Goal: Check status

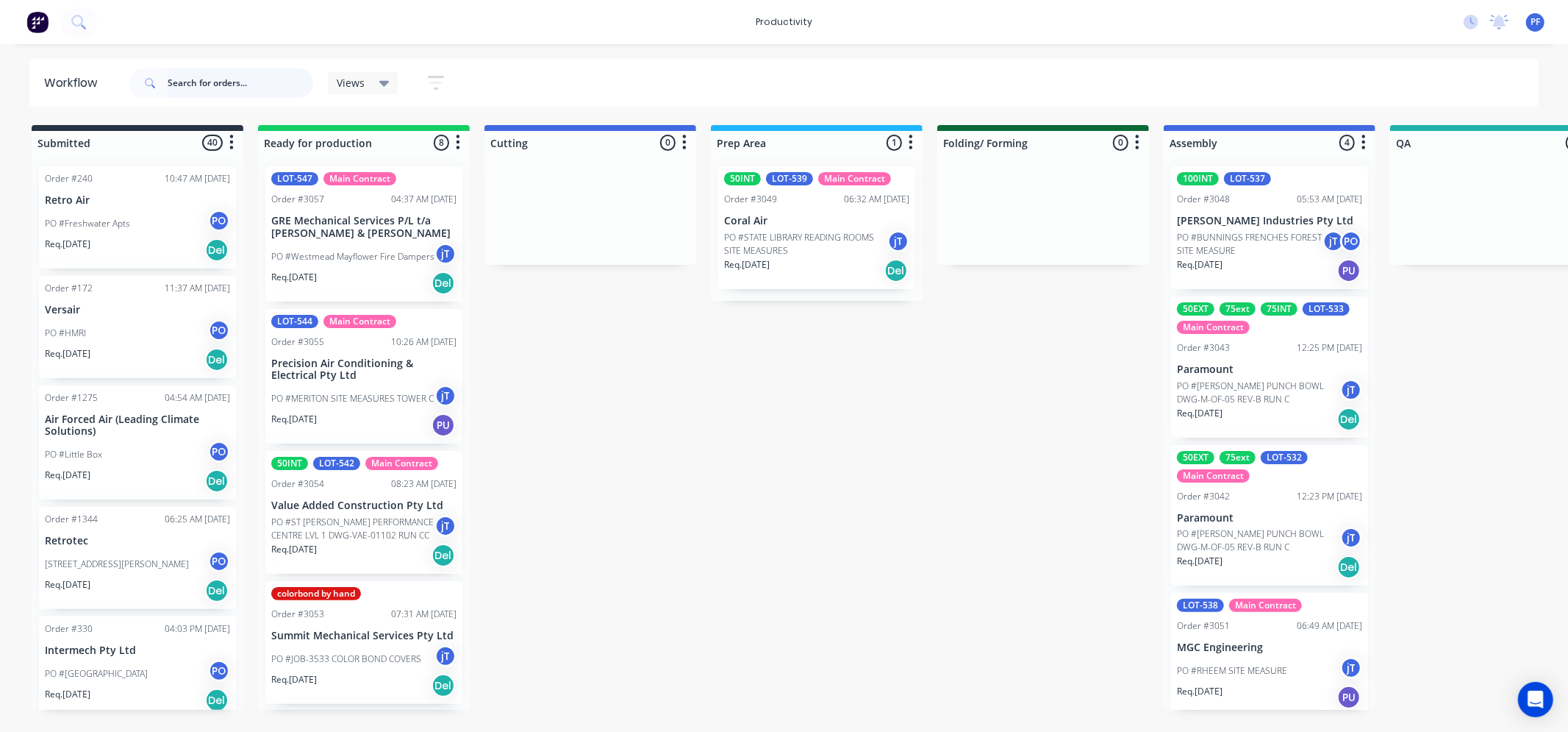
click at [214, 79] on input "text" at bounding box center [240, 83] width 146 height 29
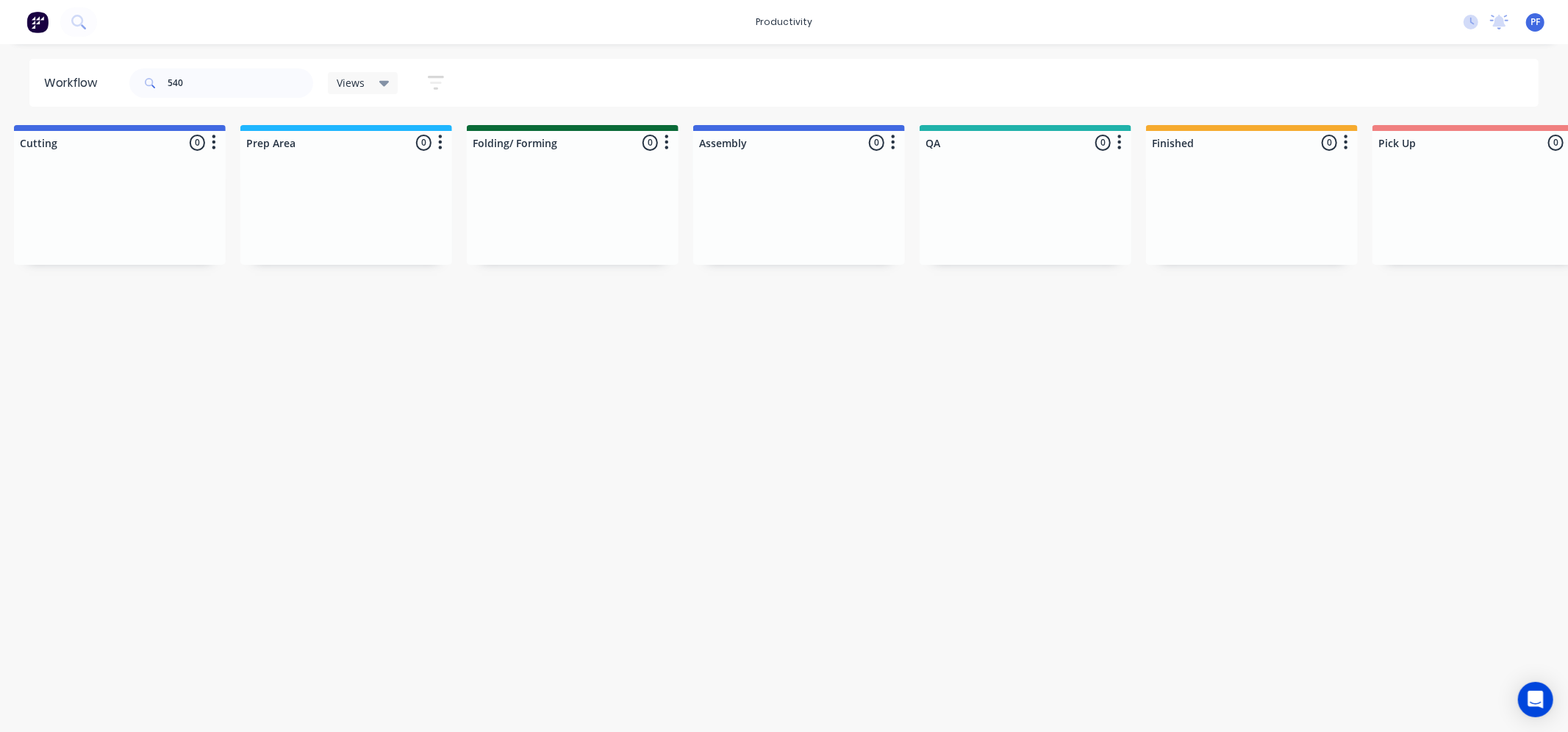
drag, startPoint x: 1201, startPoint y: 431, endPoint x: 1295, endPoint y: 423, distance: 94.3
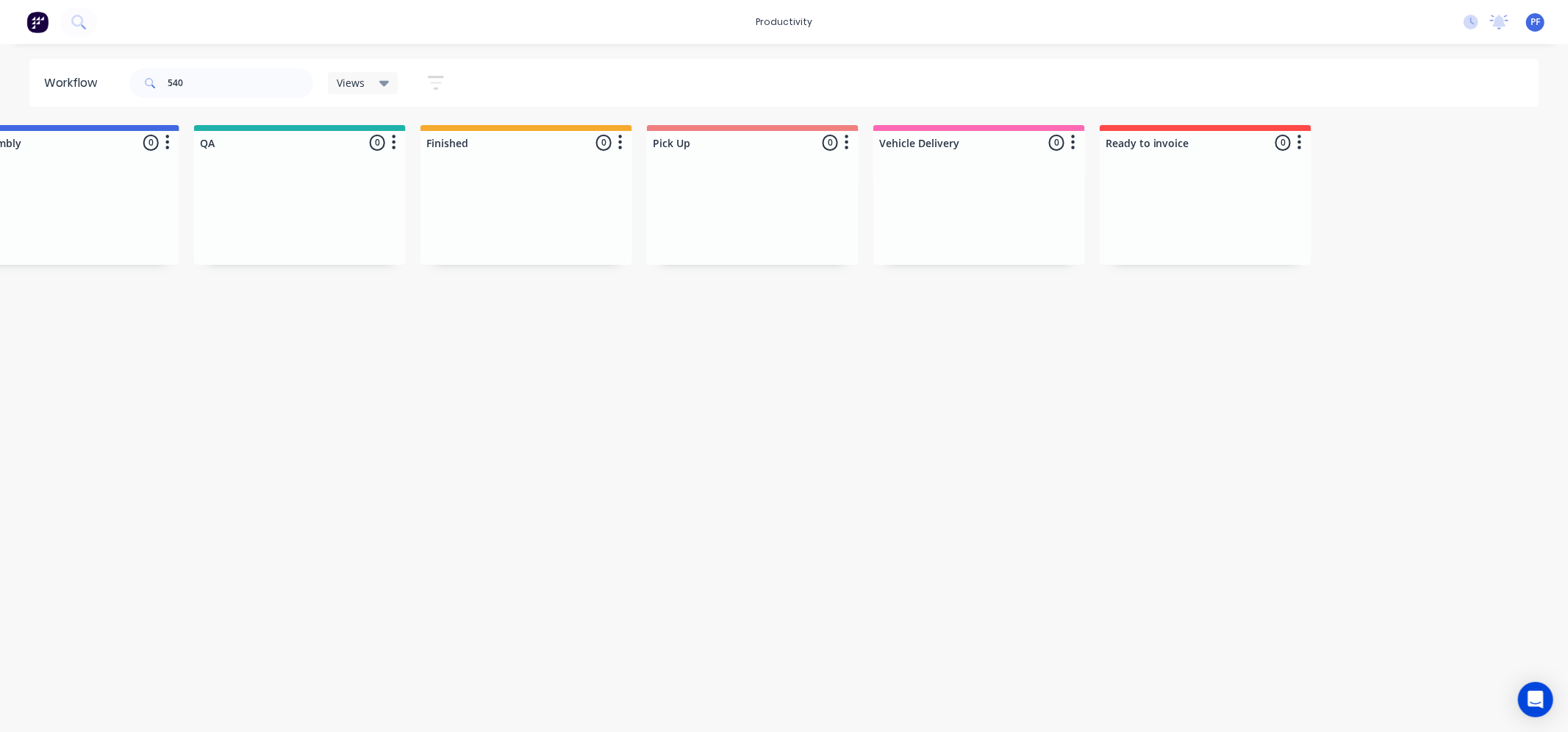
scroll to position [0, 1310]
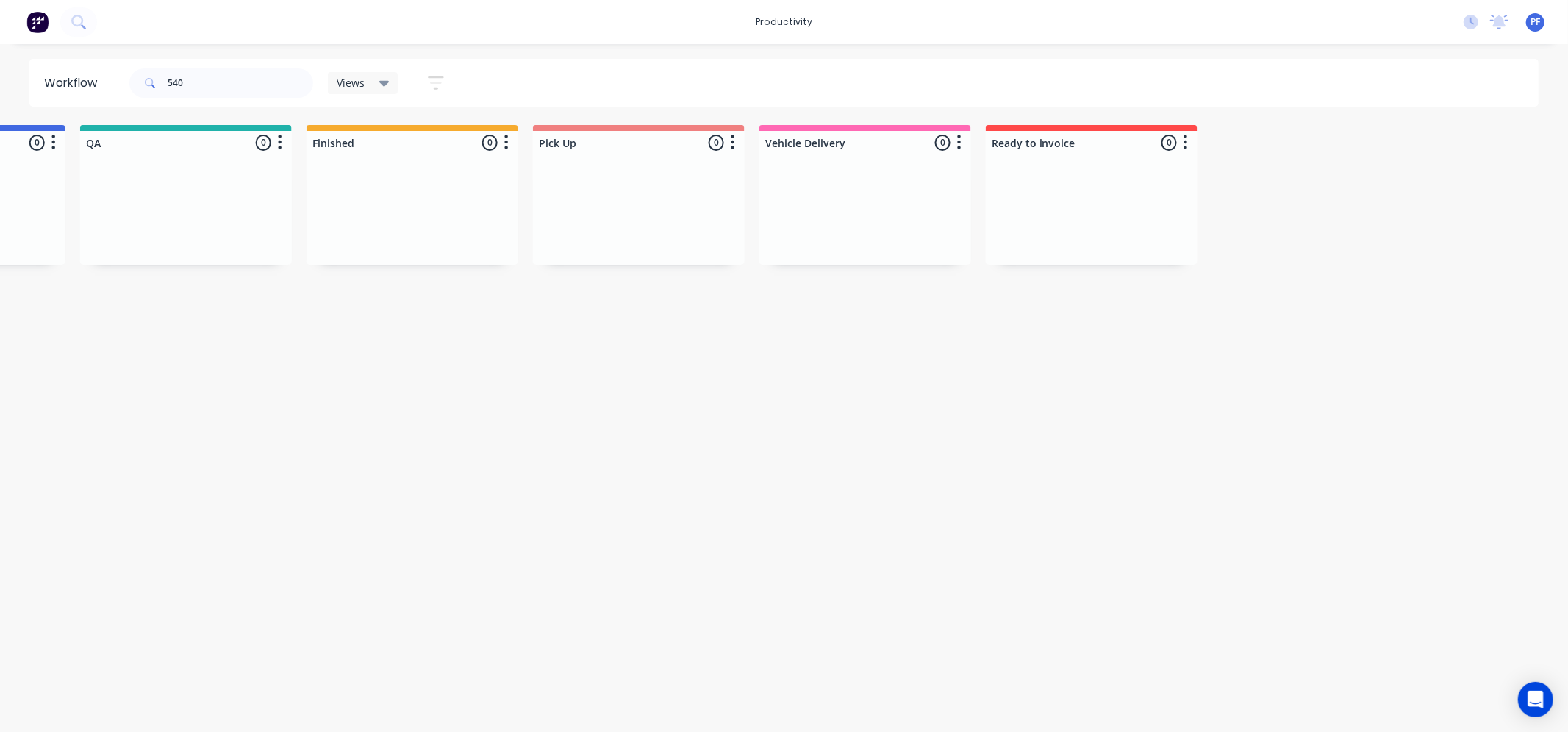
drag, startPoint x: 1216, startPoint y: 446, endPoint x: 1321, endPoint y: 449, distance: 105.0
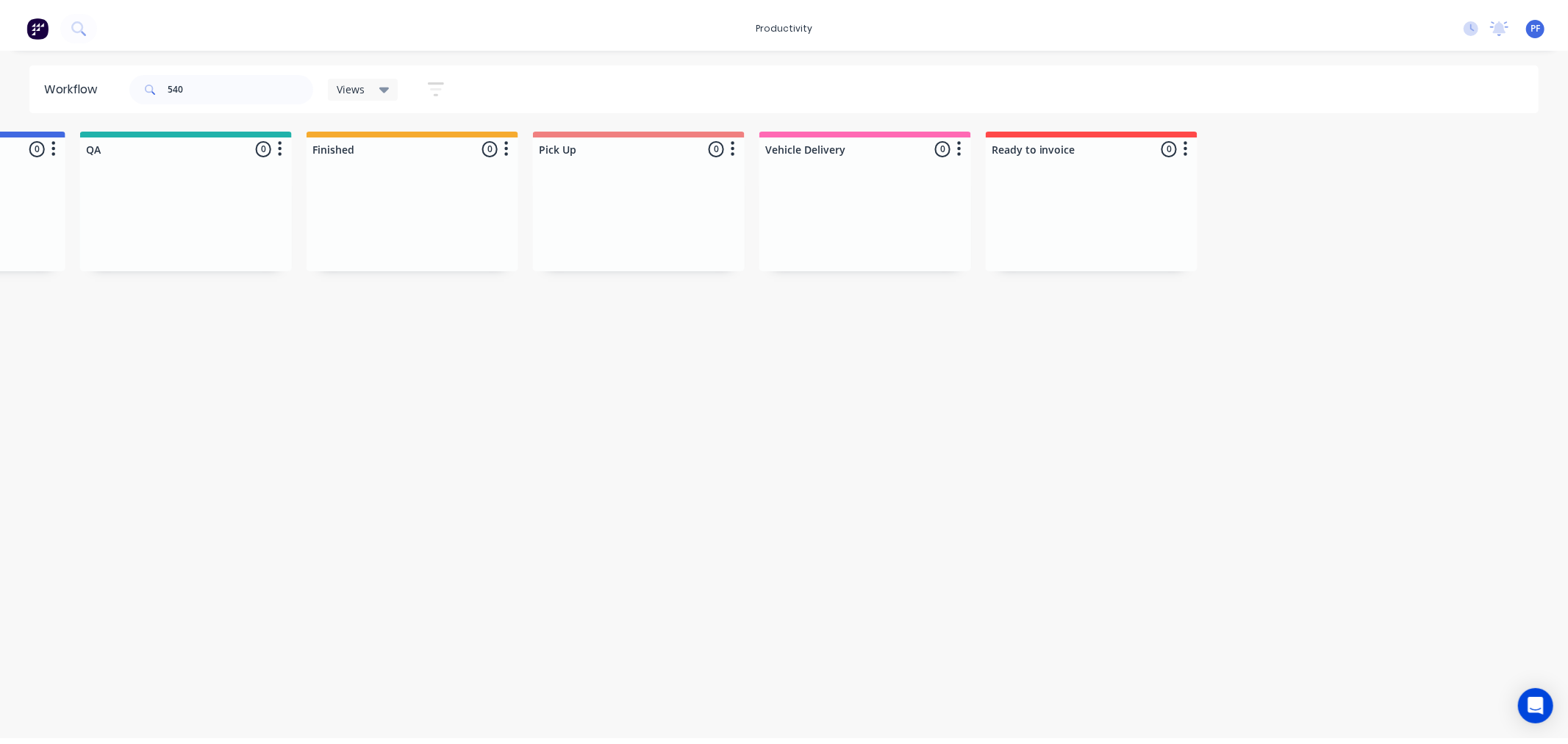
scroll to position [0, 0]
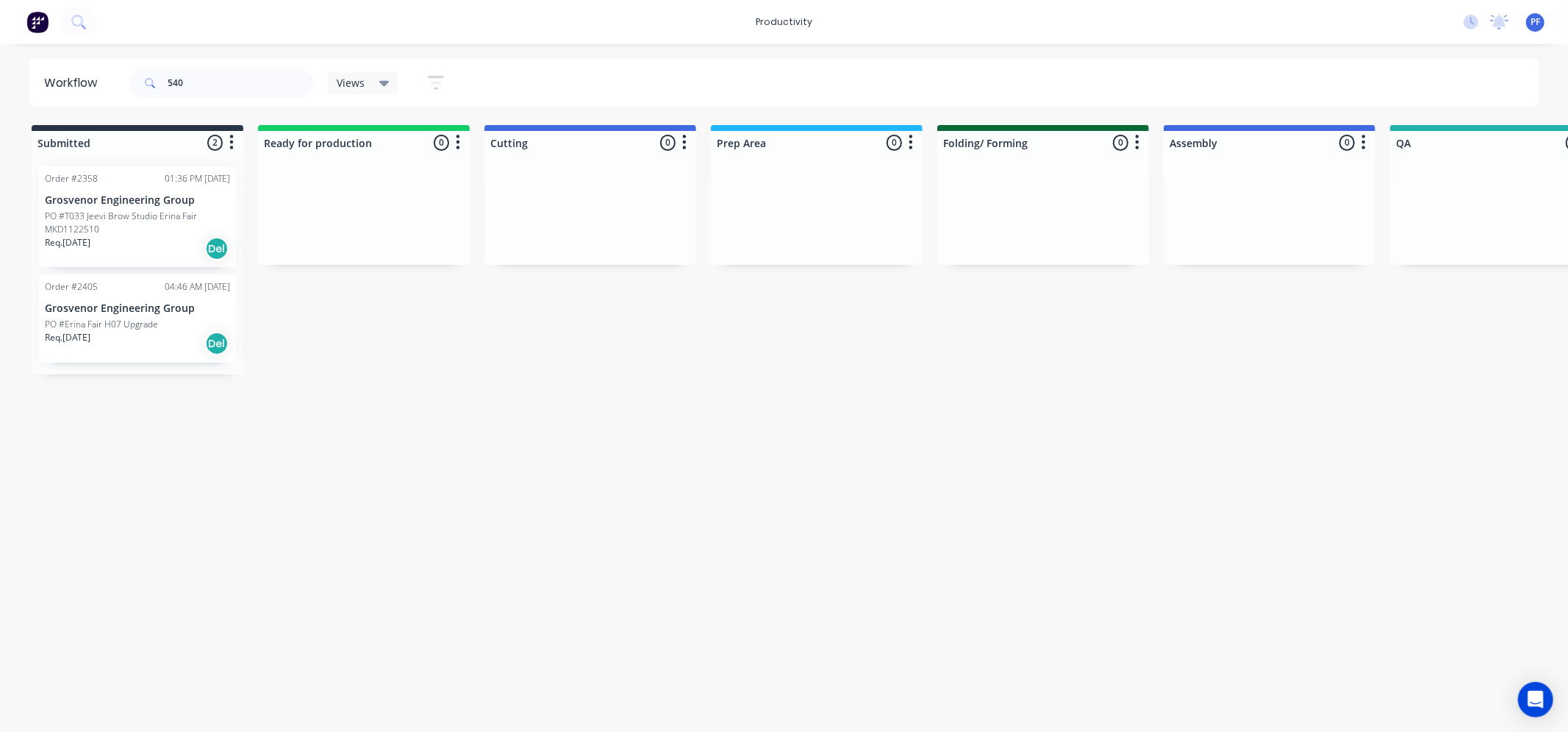
drag, startPoint x: 1321, startPoint y: 449, endPoint x: 955, endPoint y: 374, distance: 373.6
click at [203, 91] on input "540" at bounding box center [240, 83] width 146 height 29
type input "5"
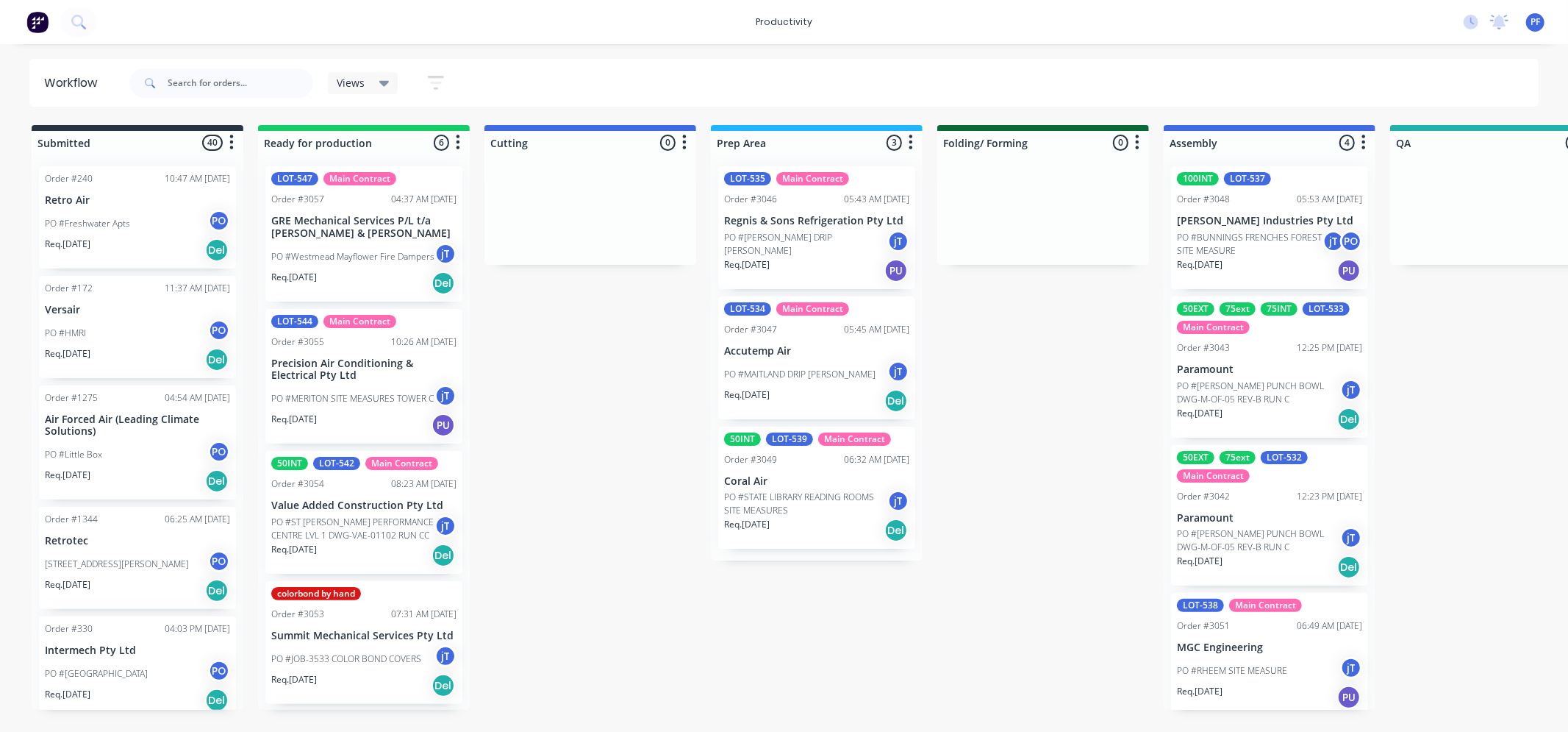
click at [383, 83] on icon at bounding box center [384, 84] width 10 height 6
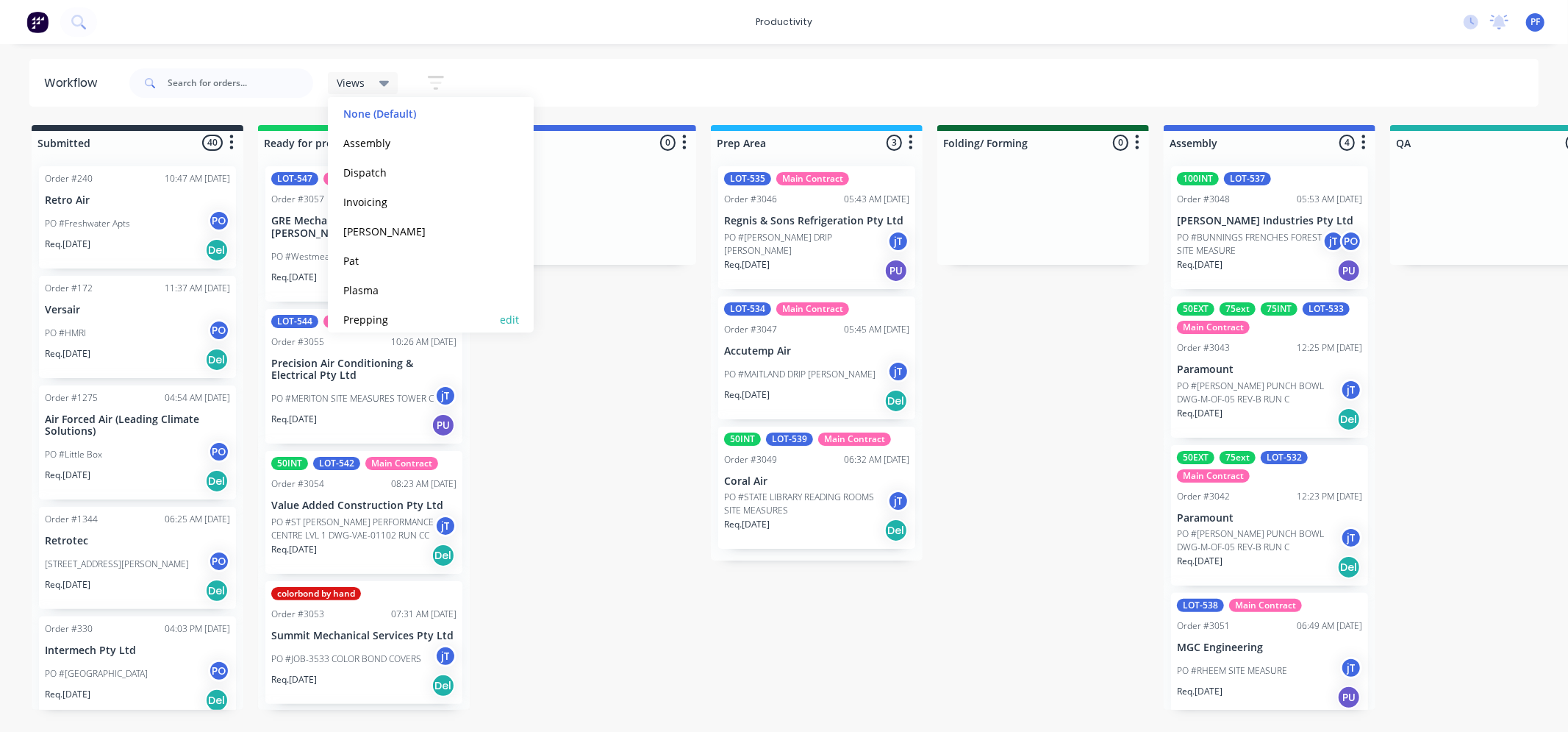
scroll to position [39, 0]
click at [376, 211] on button "Dispatch" at bounding box center [417, 212] width 157 height 17
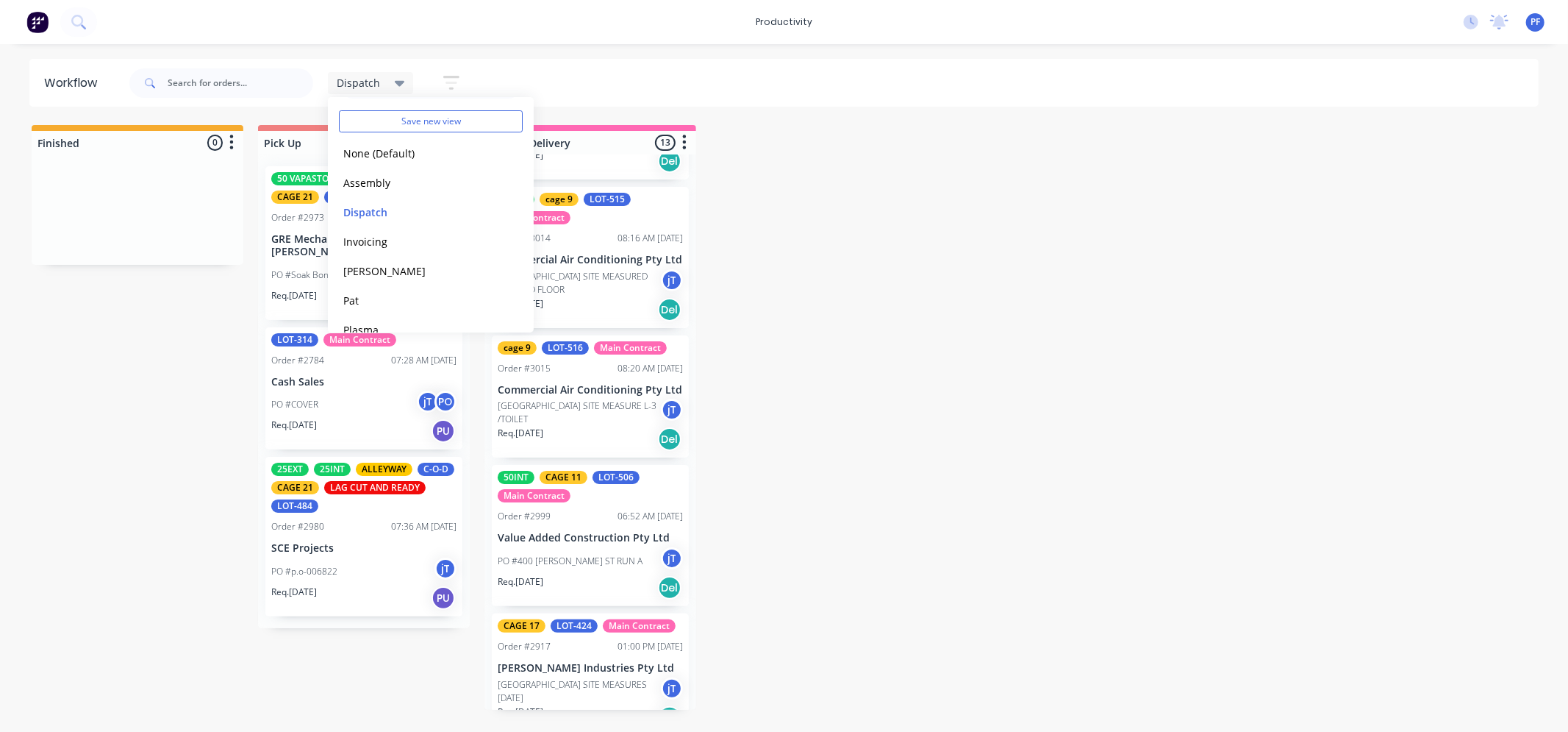
scroll to position [1344, 0]
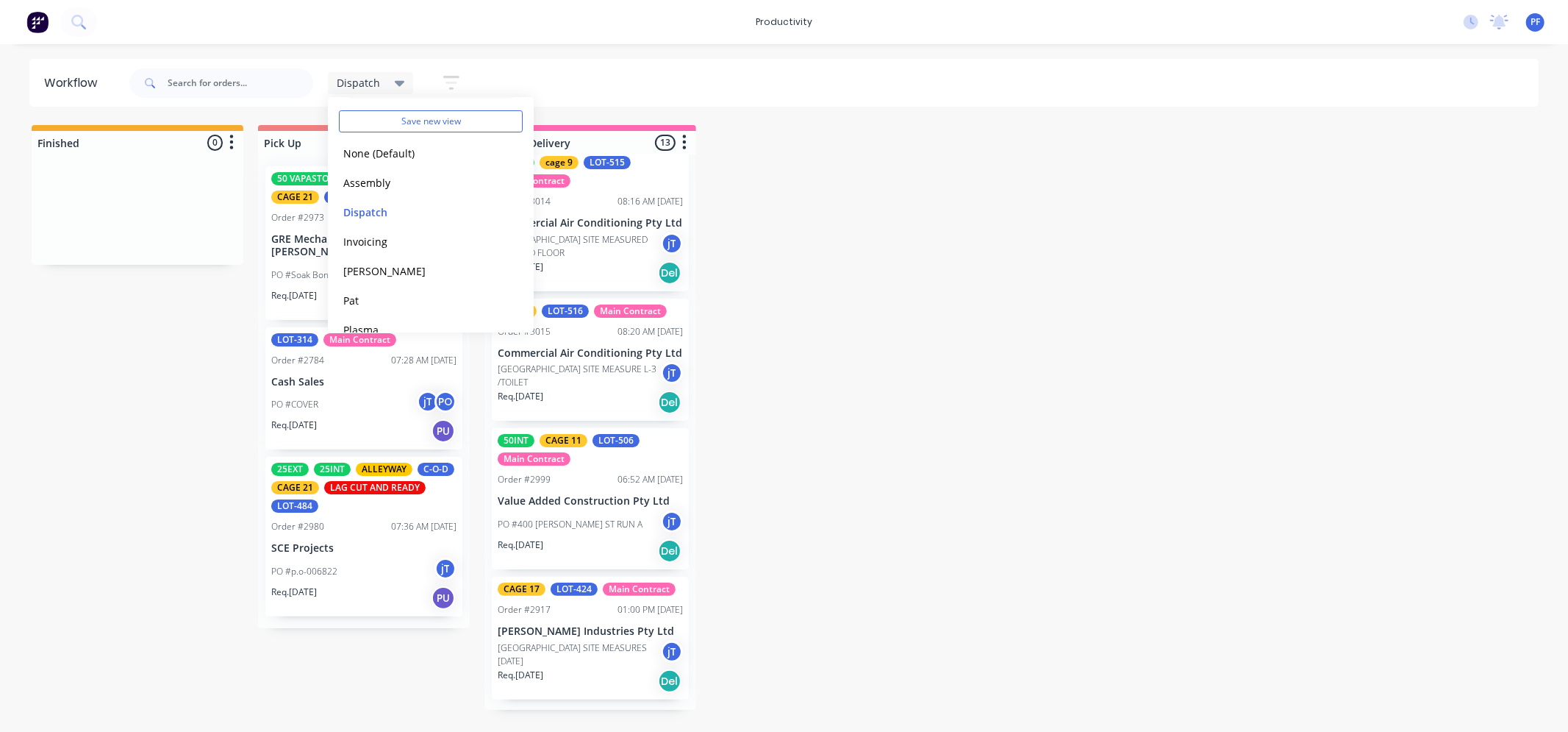
click at [143, 459] on div "Finished 0 Pick Up 3 50 VAPASTOP 50INT ALLEYWAY CAGE 21 LOT-479 Main Contract O…" at bounding box center [1428, 417] width 2878 height 585
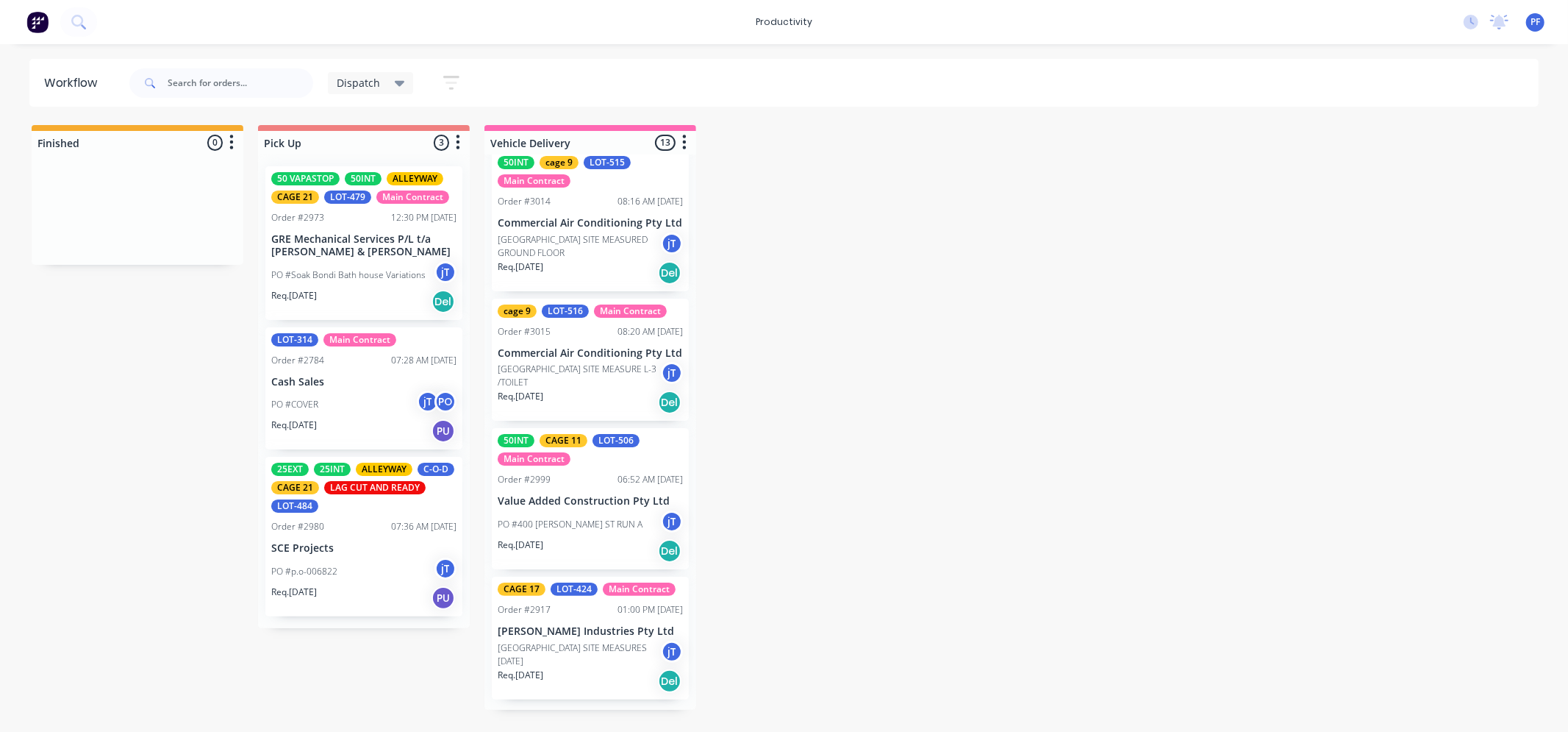
click at [403, 88] on icon at bounding box center [399, 83] width 10 height 16
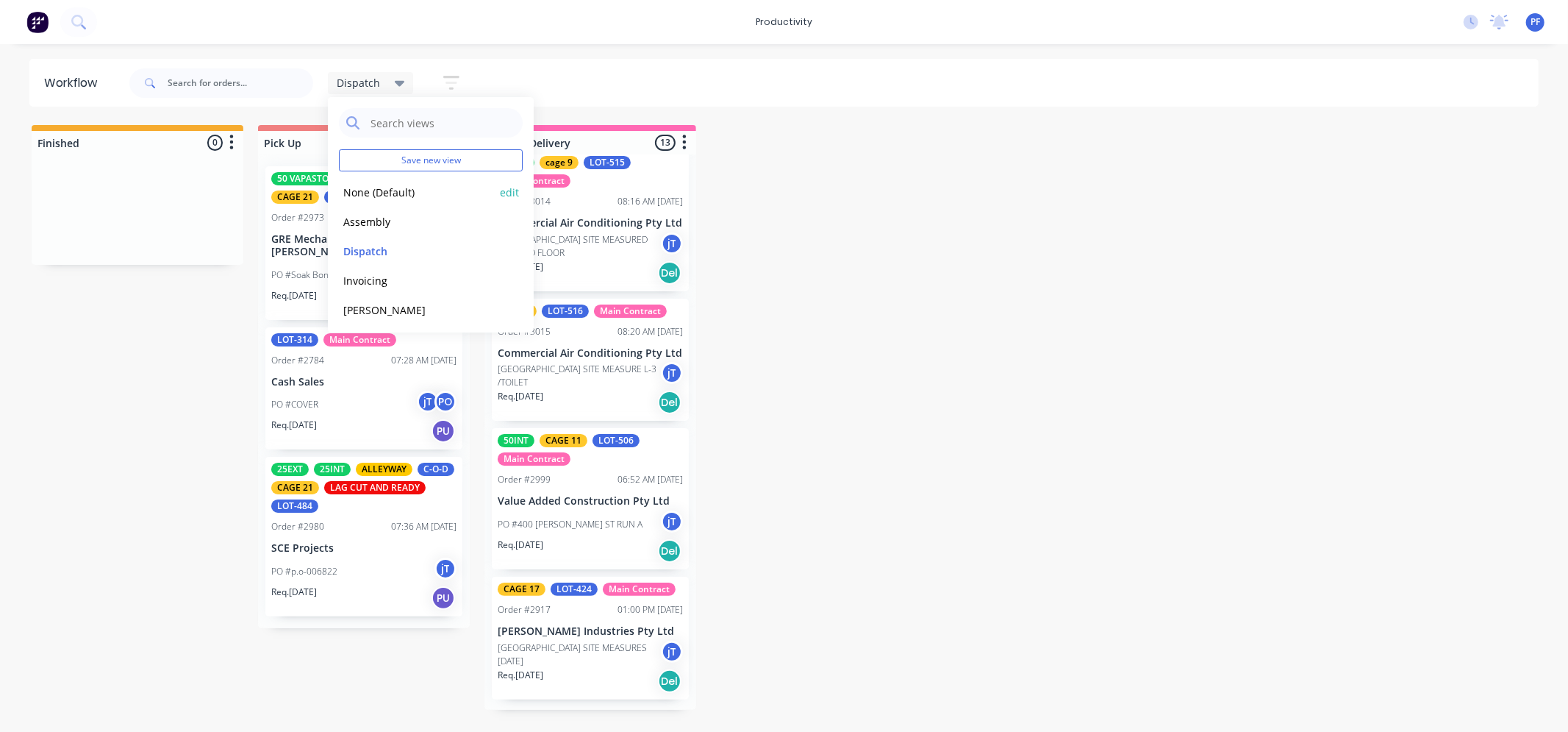
click at [391, 193] on button "None (Default)" at bounding box center [417, 192] width 157 height 17
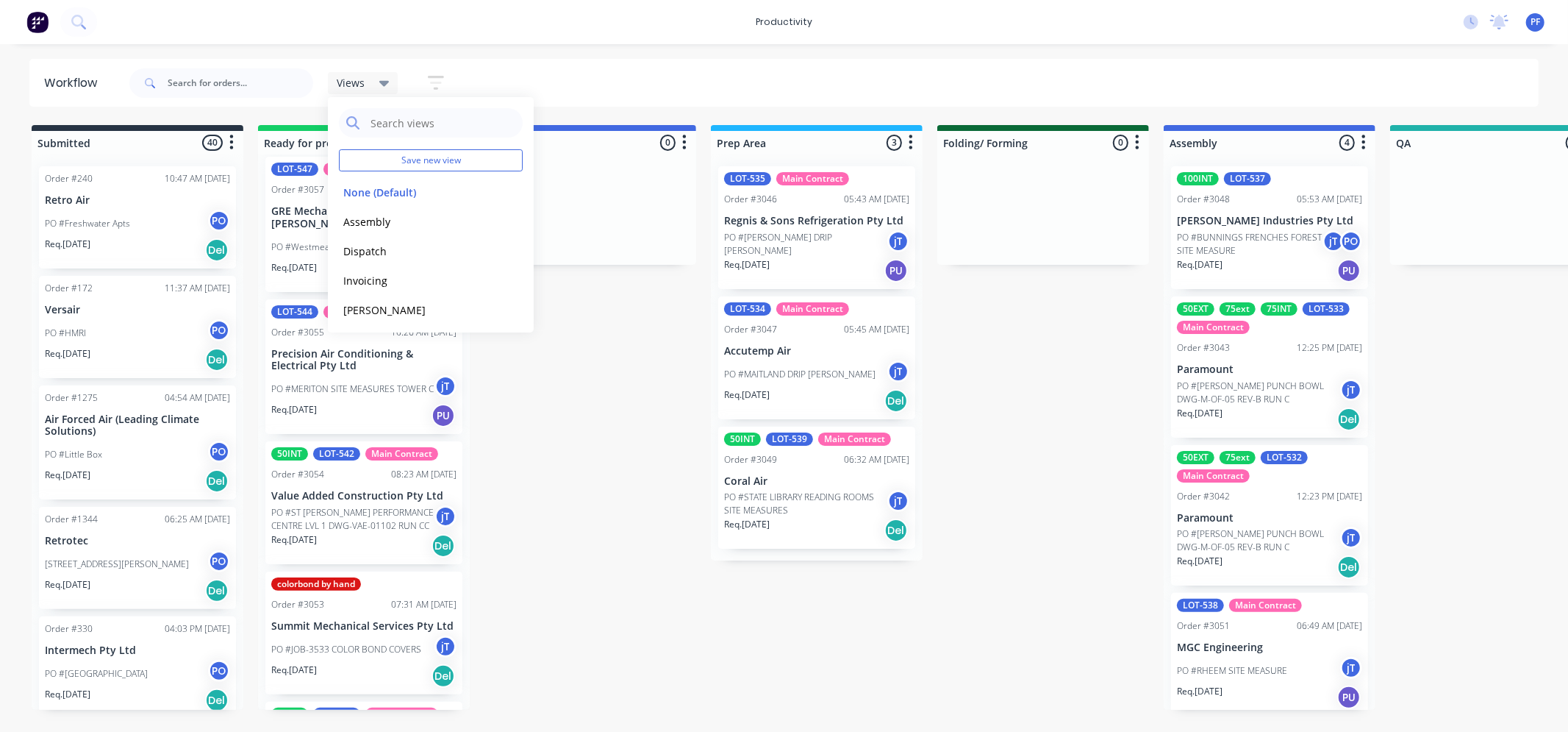
scroll to position [0, 0]
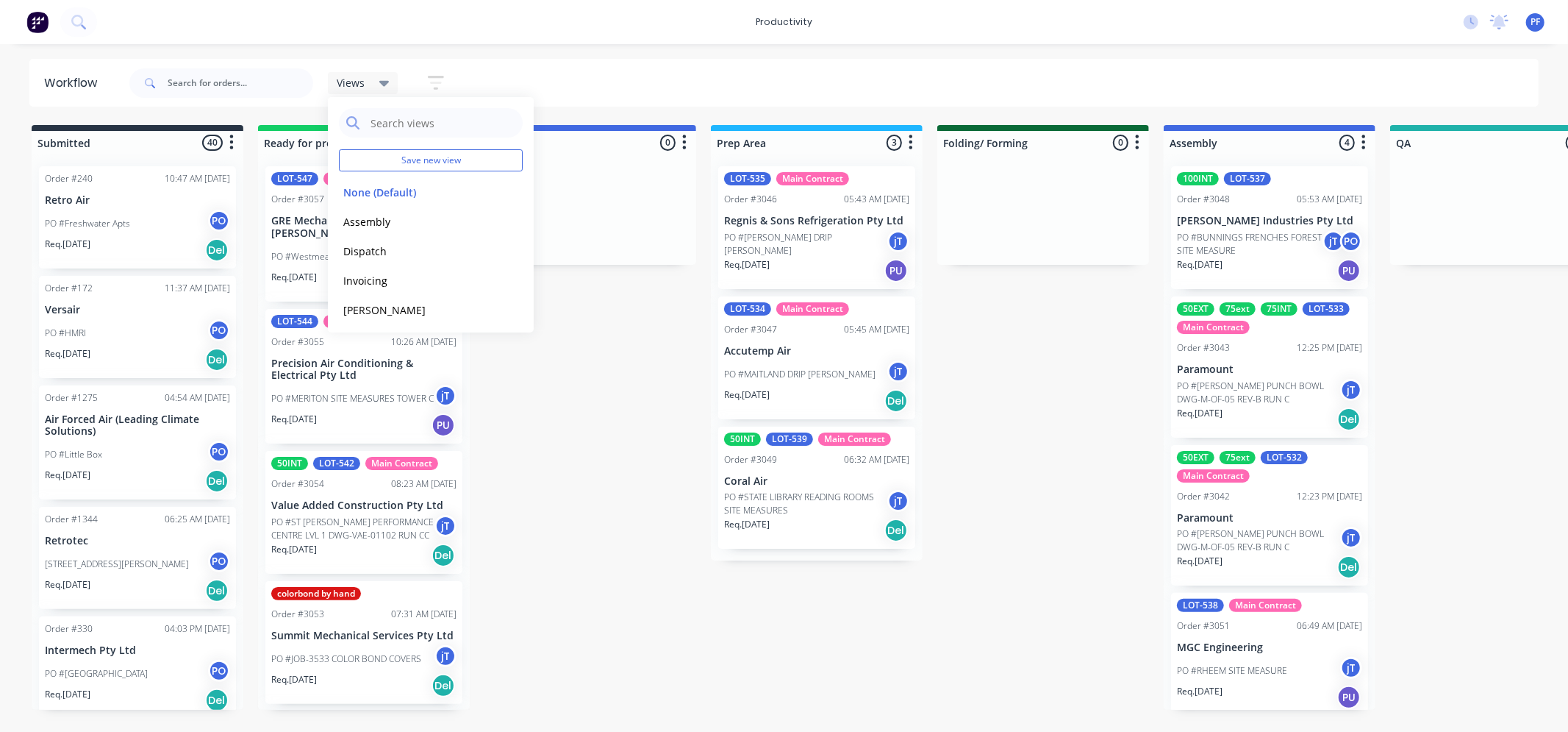
drag, startPoint x: 567, startPoint y: 53, endPoint x: 547, endPoint y: 49, distance: 20.4
click at [547, 49] on div "productivity productivity Workflow Planner Delivery Scheduling Timesheets No ne…" at bounding box center [784, 321] width 1568 height 644
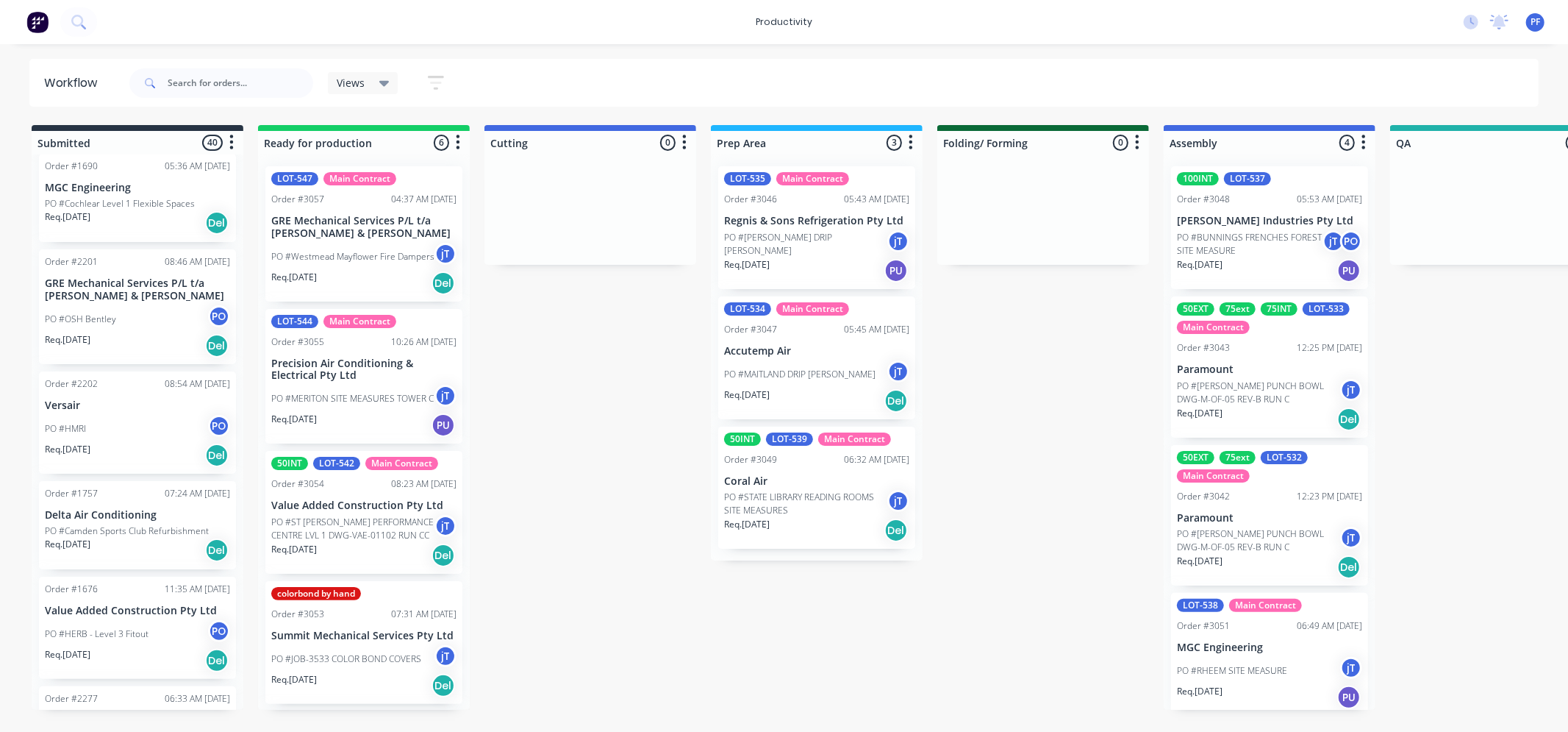
drag, startPoint x: 1451, startPoint y: 328, endPoint x: 693, endPoint y: 405, distance: 761.9
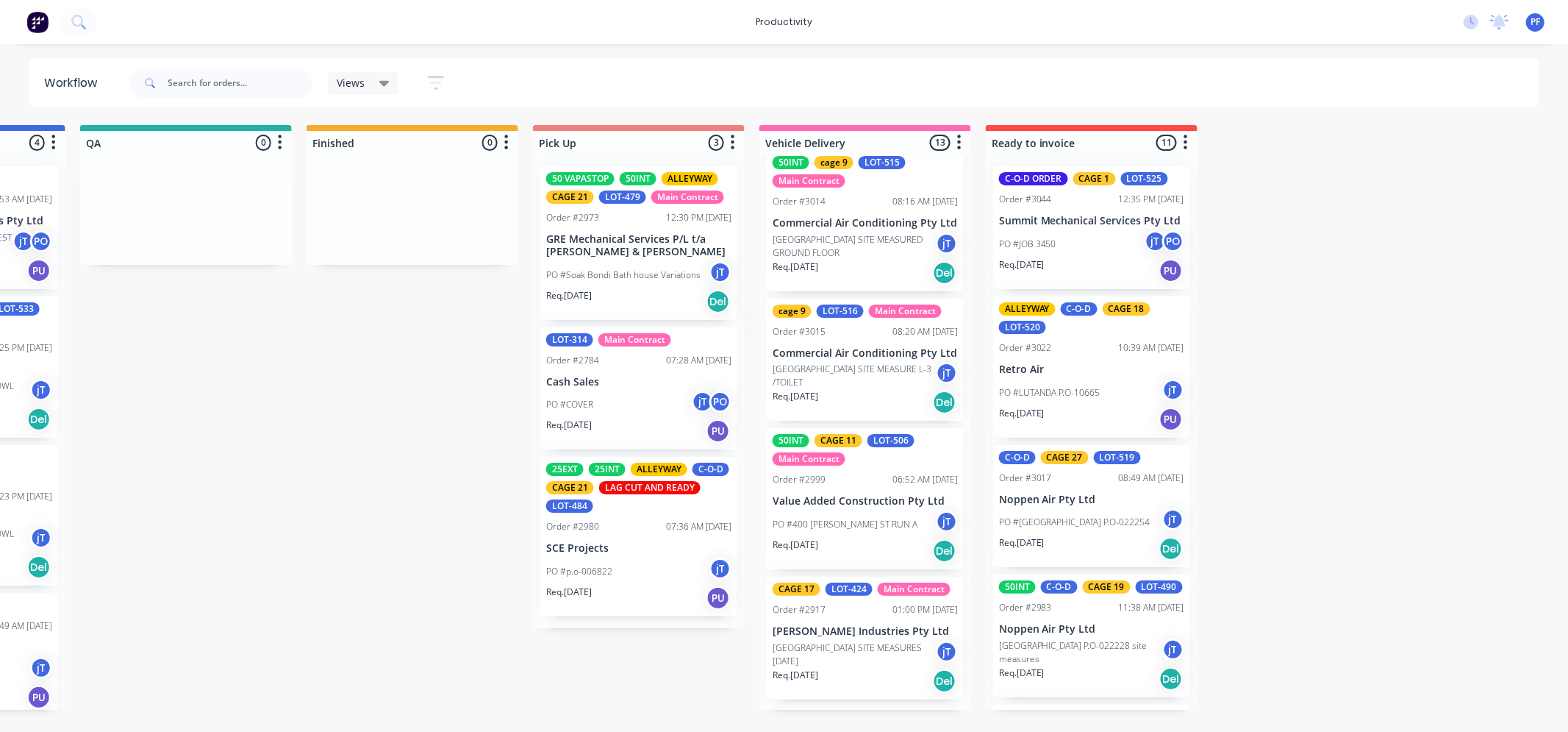
click at [386, 87] on icon at bounding box center [384, 83] width 10 height 16
click at [395, 187] on button "None (Default)" at bounding box center [417, 192] width 157 height 17
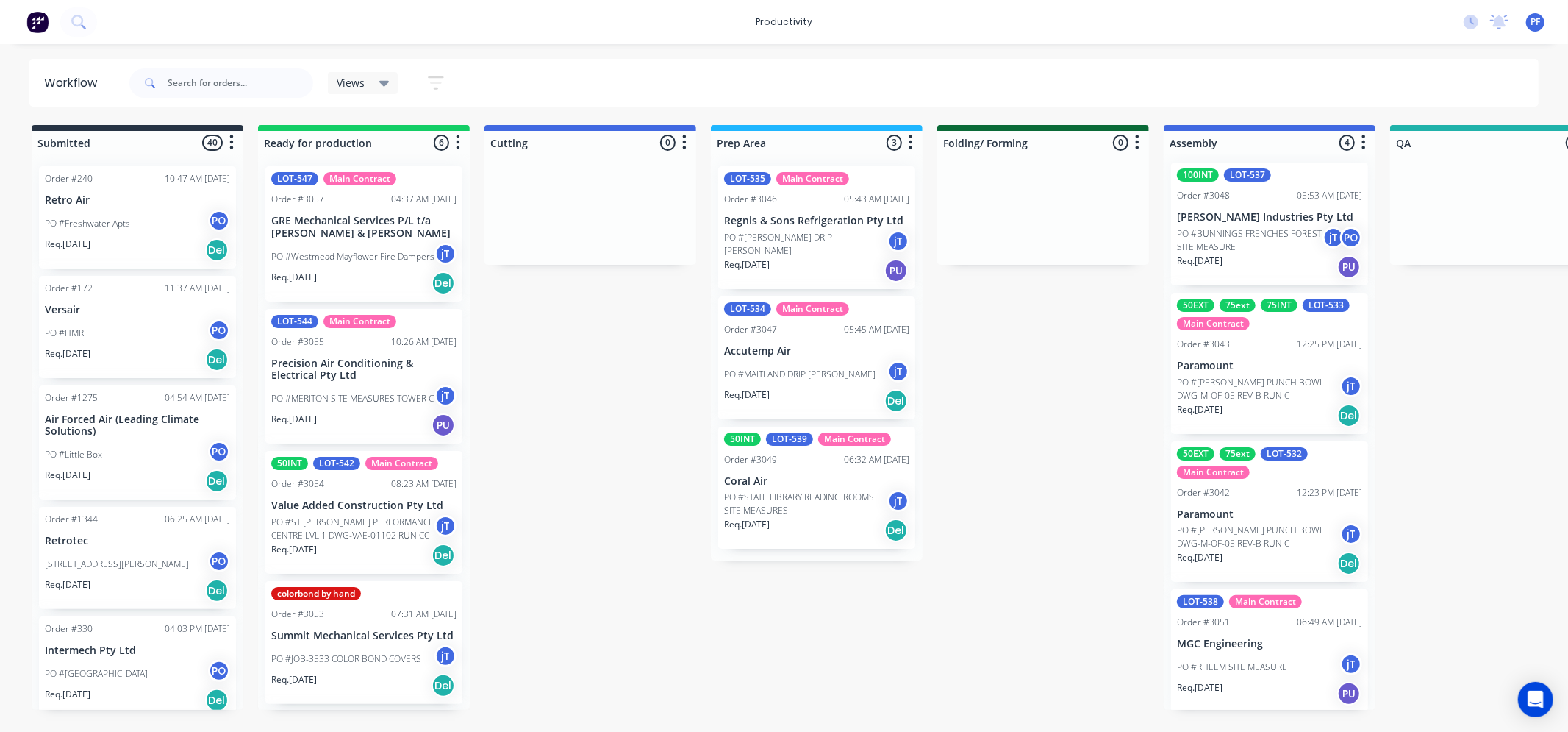
scroll to position [5, 0]
drag, startPoint x: 1091, startPoint y: 450, endPoint x: 1059, endPoint y: 481, distance: 44.6
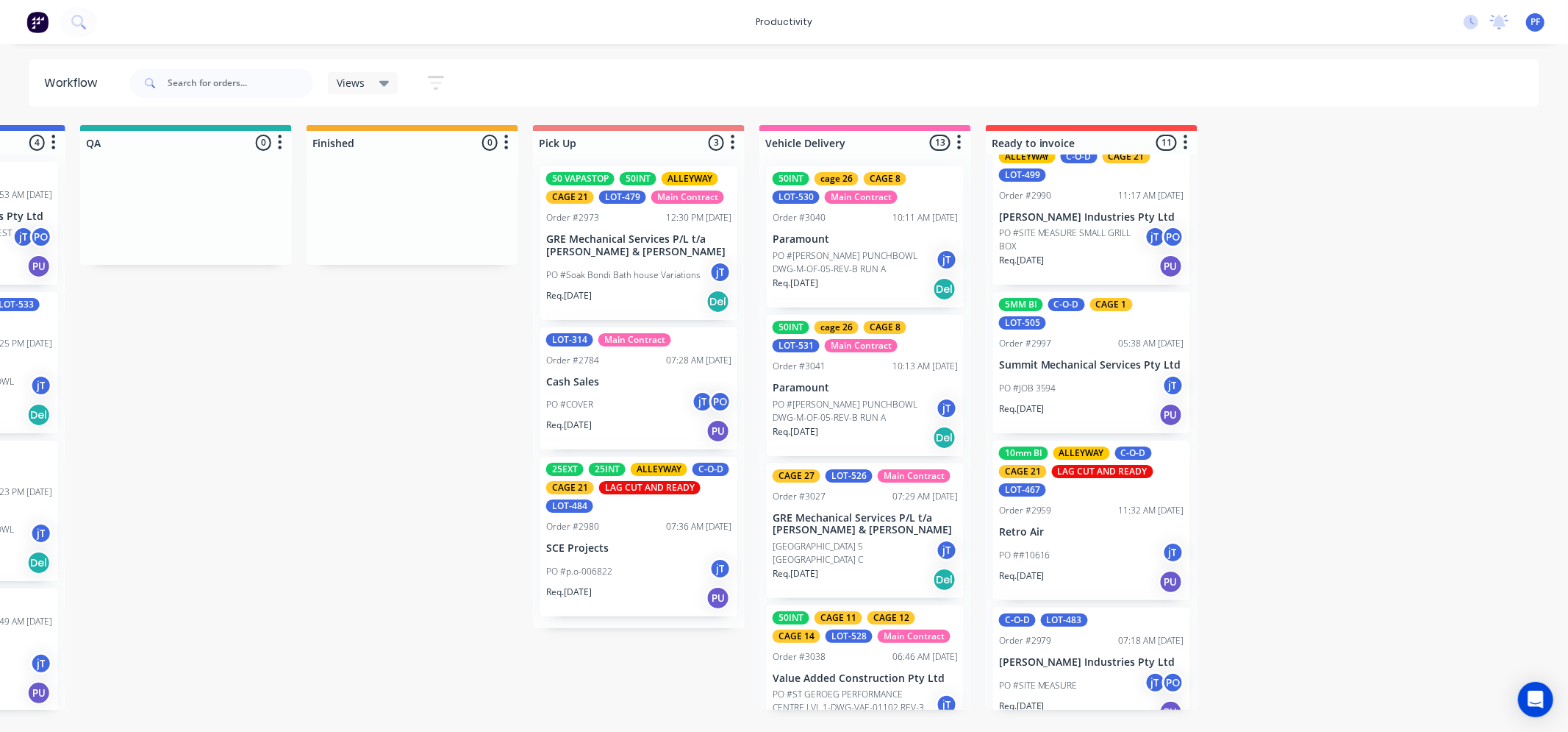
scroll to position [987, 0]
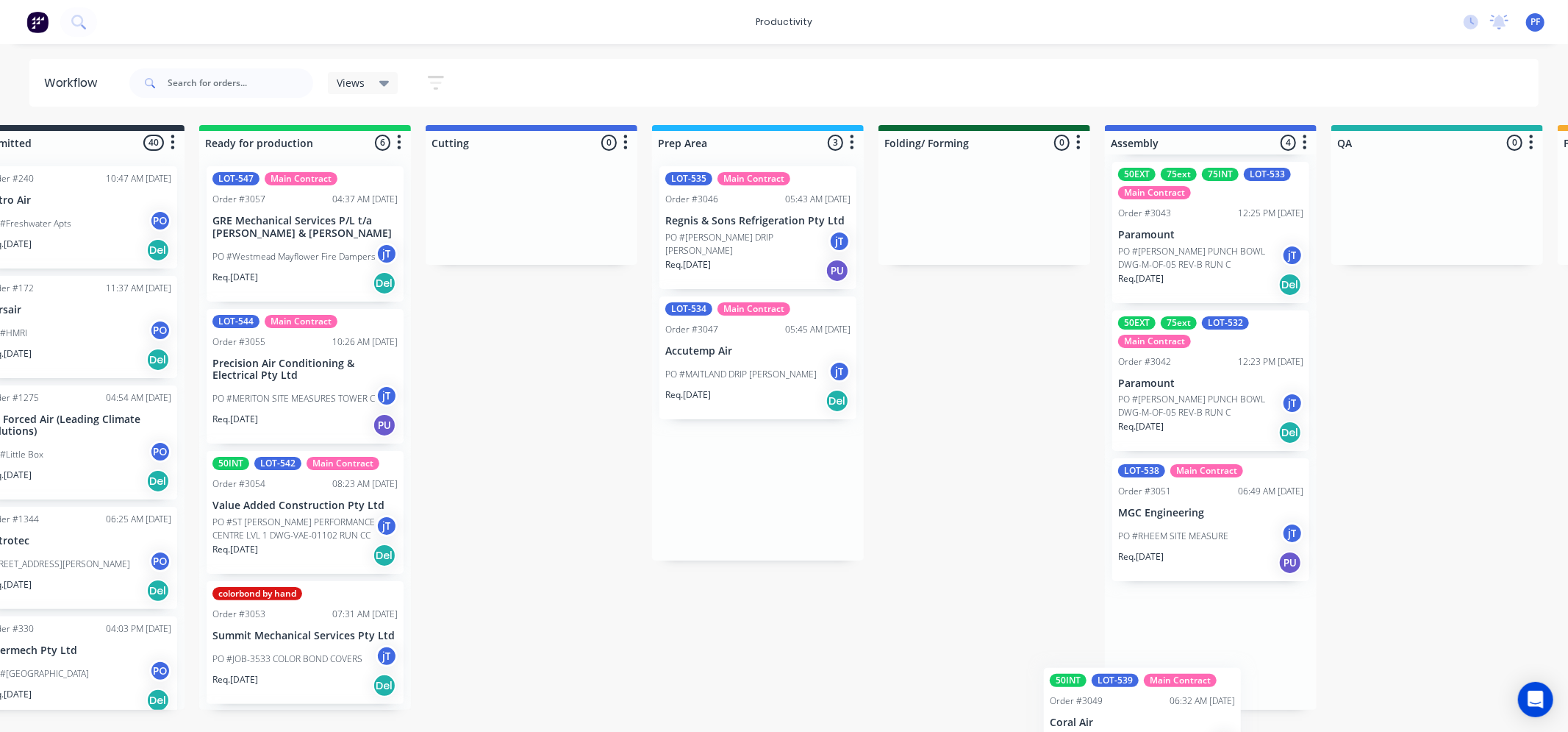
scroll to position [134, 0]
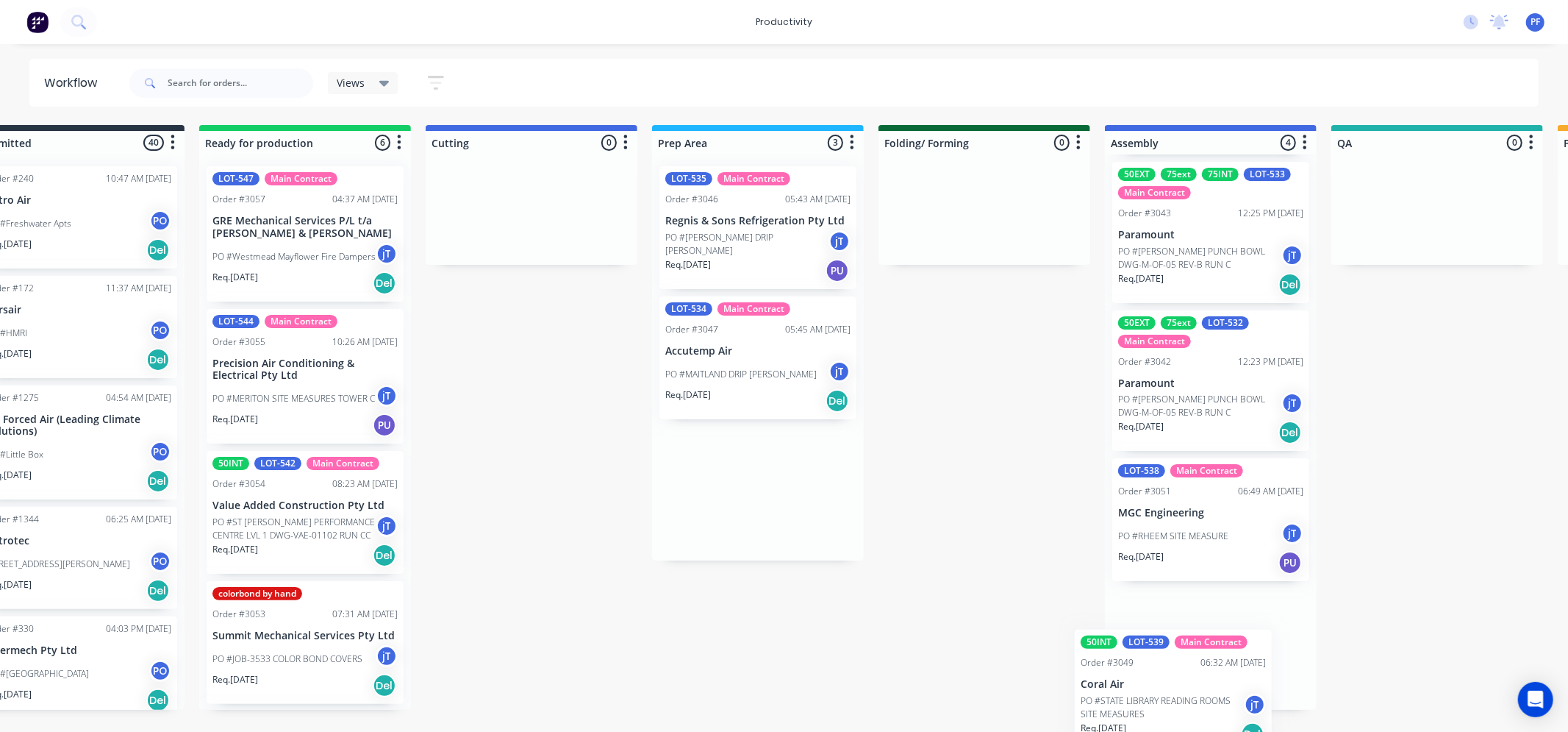
drag, startPoint x: 807, startPoint y: 488, endPoint x: 1182, endPoint y: 670, distance: 416.8
click at [1182, 670] on div "Submitted 40 Order #240 10:47 AM 24/09/24 Retro Air PO #Freshwater Apts PO Req.…" at bounding box center [1369, 417] width 2878 height 585
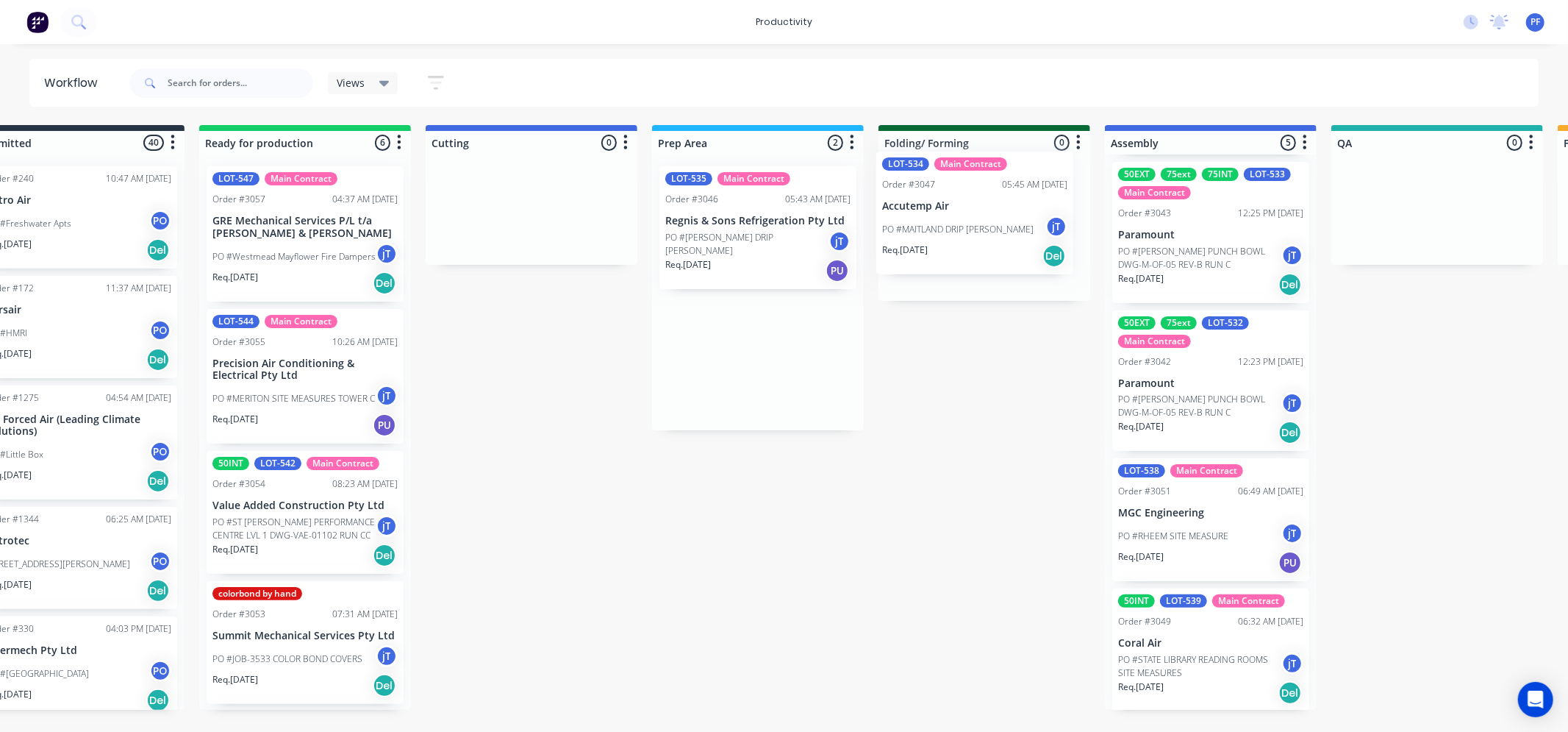
drag, startPoint x: 744, startPoint y: 364, endPoint x: 932, endPoint y: 223, distance: 235.0
click at [966, 216] on div "Submitted 40 Order #240 10:47 AM 24/09/24 Retro Air PO #Freshwater Apts PO Req.…" at bounding box center [1369, 417] width 2878 height 585
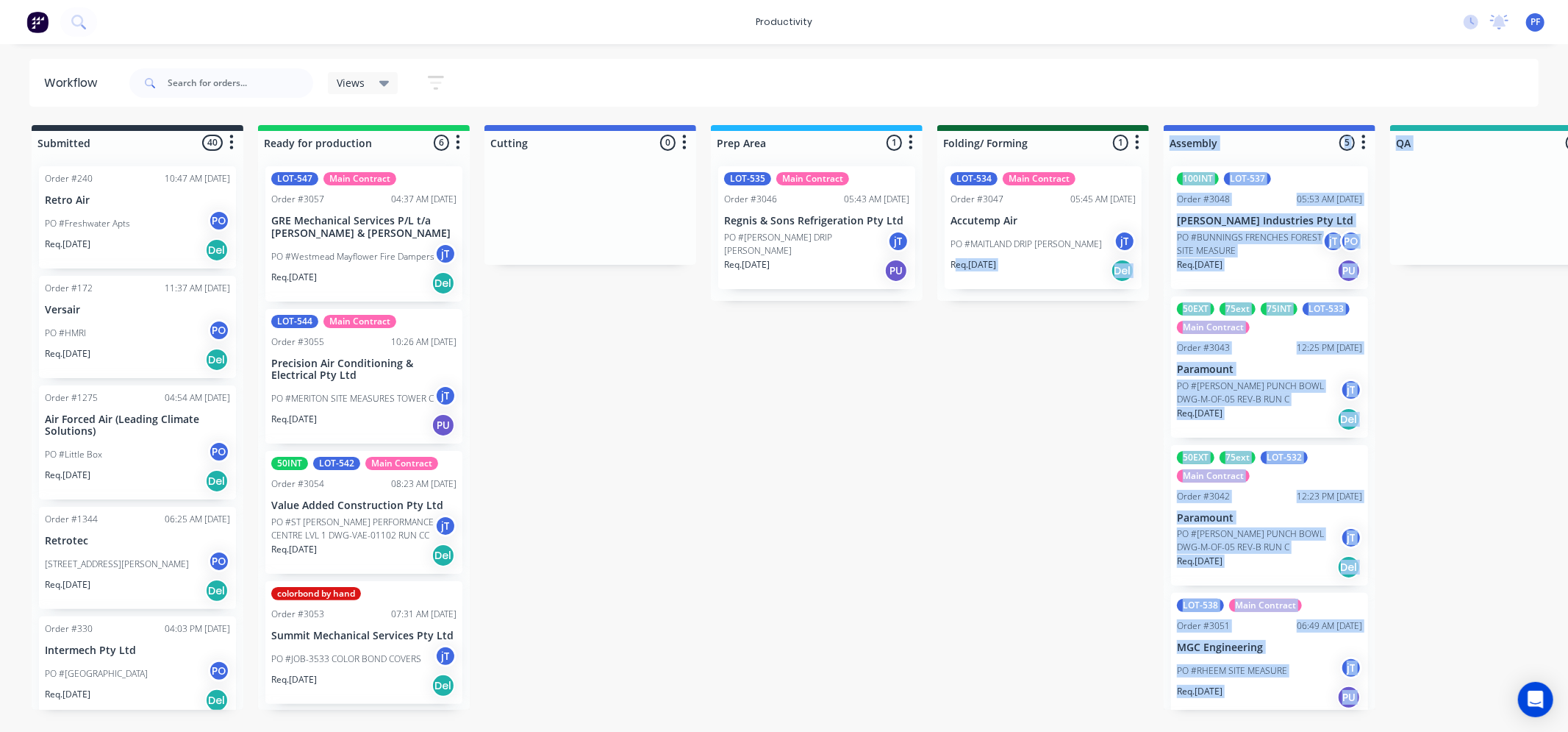
drag, startPoint x: 1017, startPoint y: 213, endPoint x: 930, endPoint y: 458, distance: 260.0
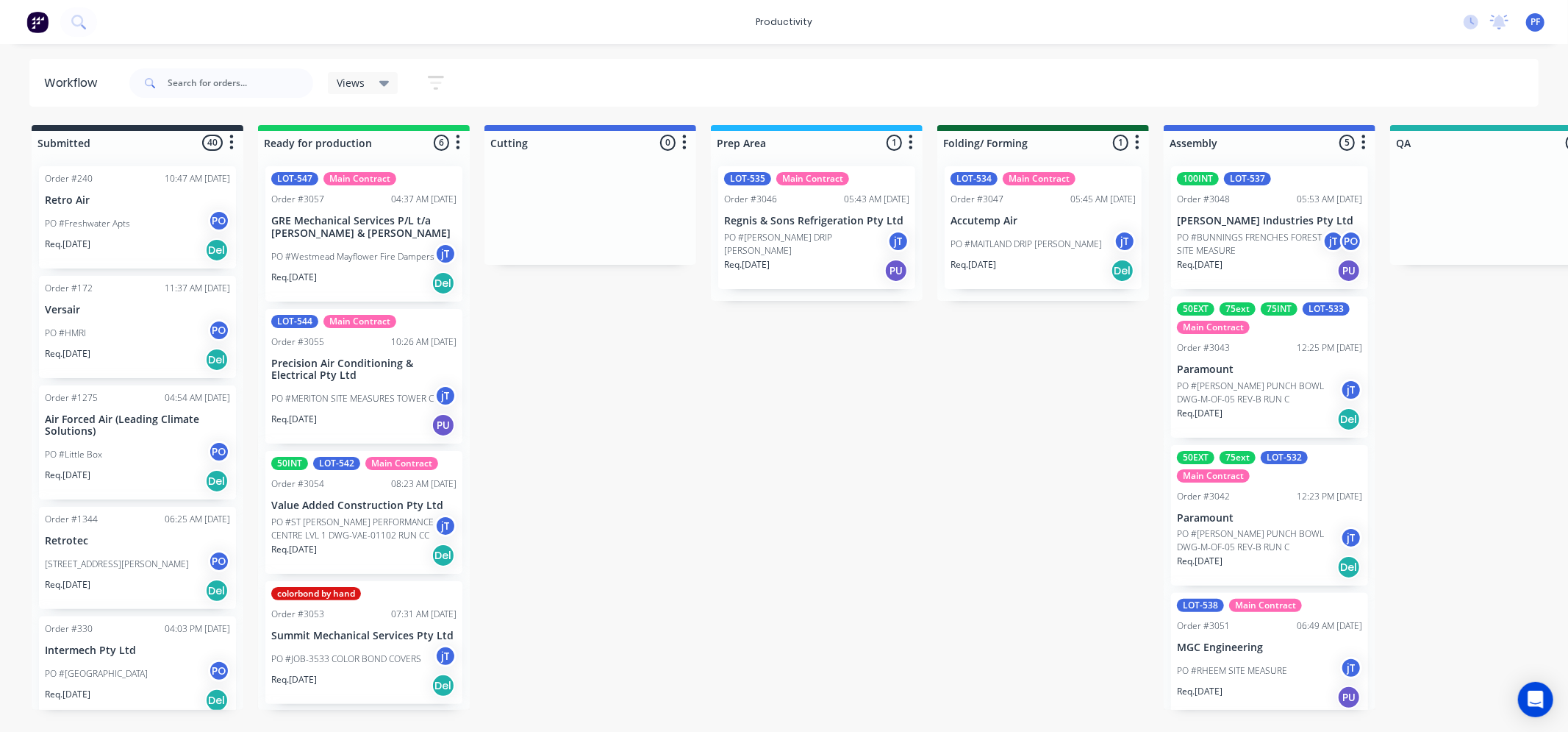
drag, startPoint x: 924, startPoint y: 469, endPoint x: 932, endPoint y: 459, distance: 12.8
click at [924, 469] on div "Submitted 40 Order #240 10:47 AM [DATE] Retro Air PO #Freshwater Apts PO Req. […" at bounding box center [1428, 417] width 2878 height 585
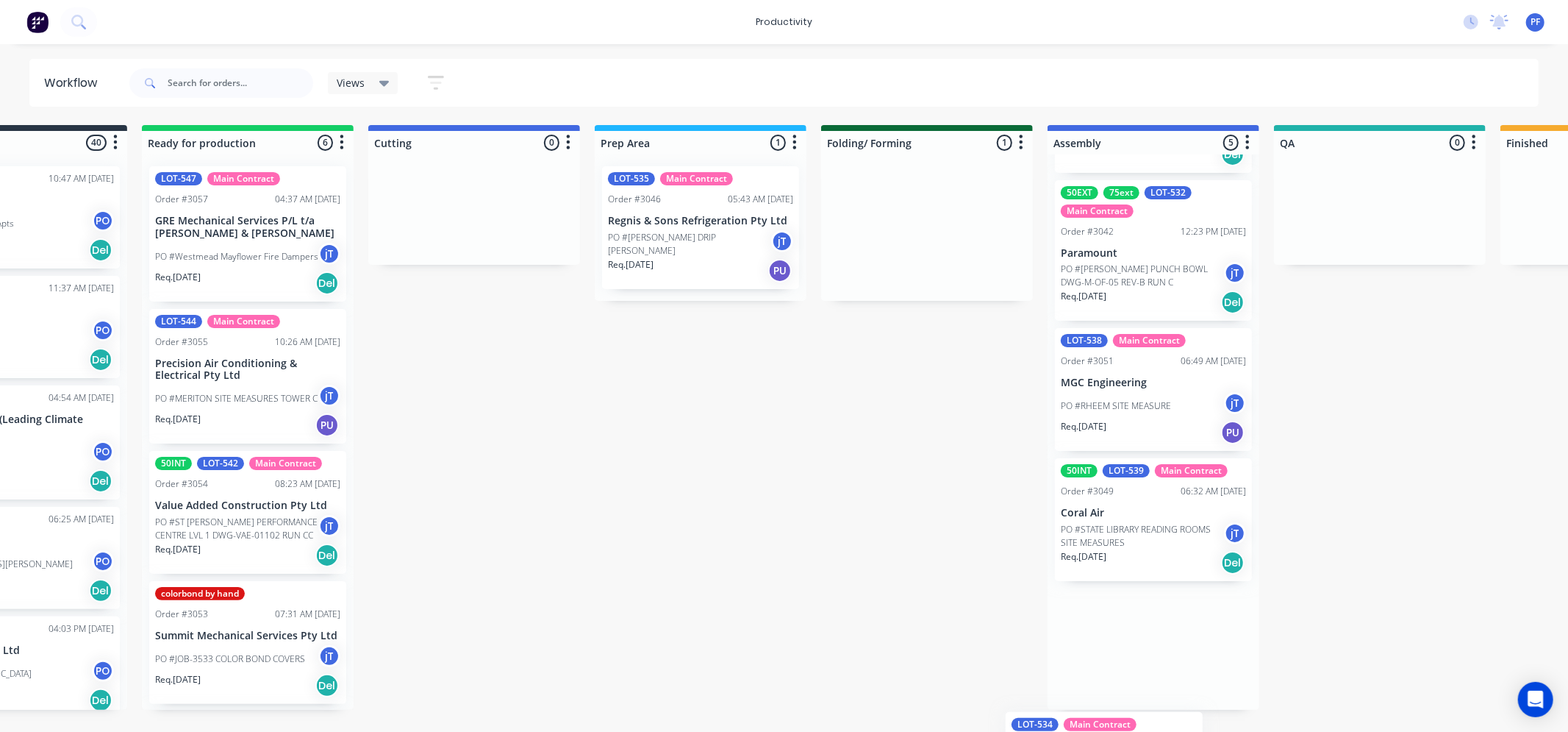
scroll to position [265, 0]
drag, startPoint x: 984, startPoint y: 237, endPoint x: 815, endPoint y: 662, distance: 457.4
click at [1095, 658] on div "Submitted 40 Order #240 10:47 AM 24/09/24 Retro Air PO #Freshwater Apts PO Req.…" at bounding box center [1312, 417] width 2878 height 585
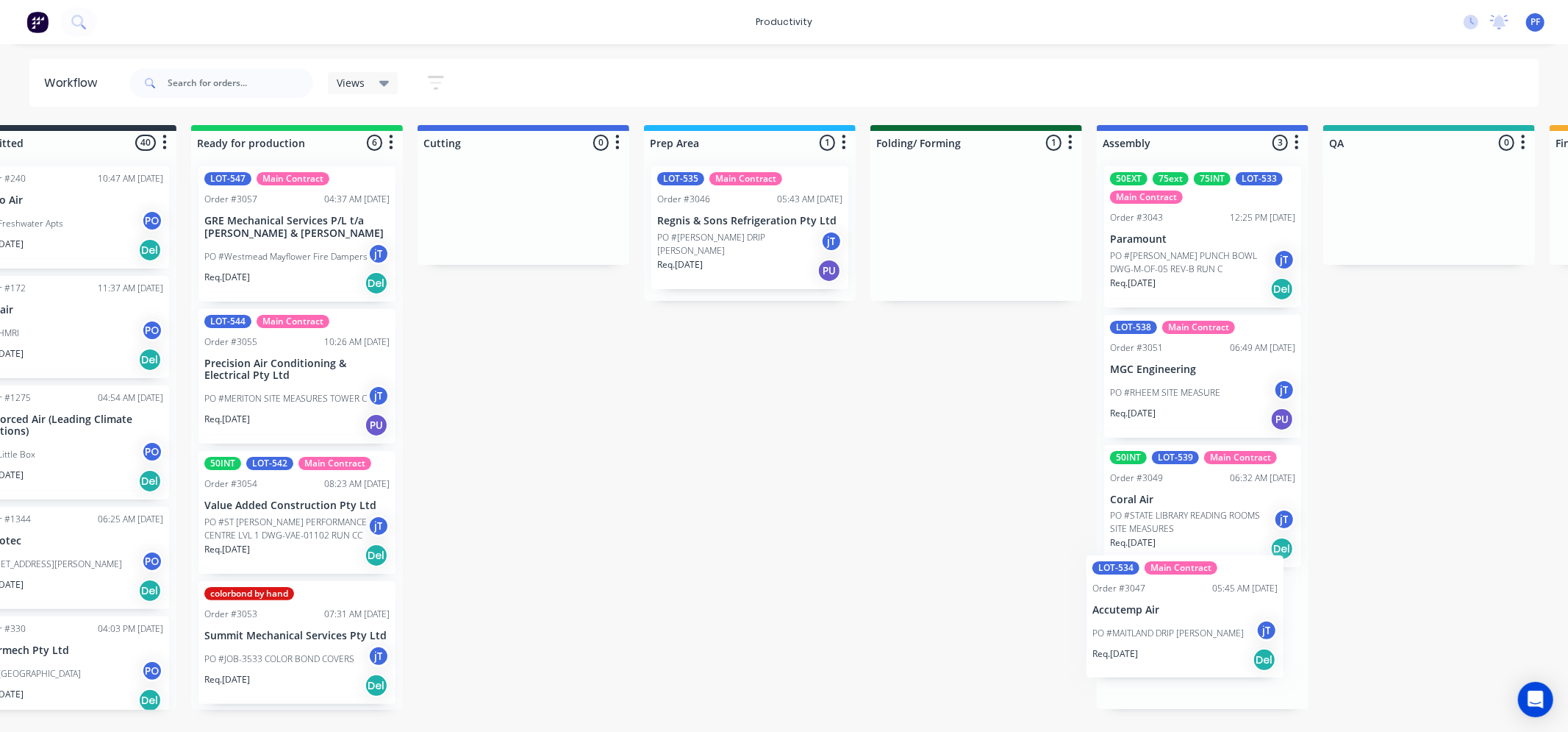
scroll to position [0, 74]
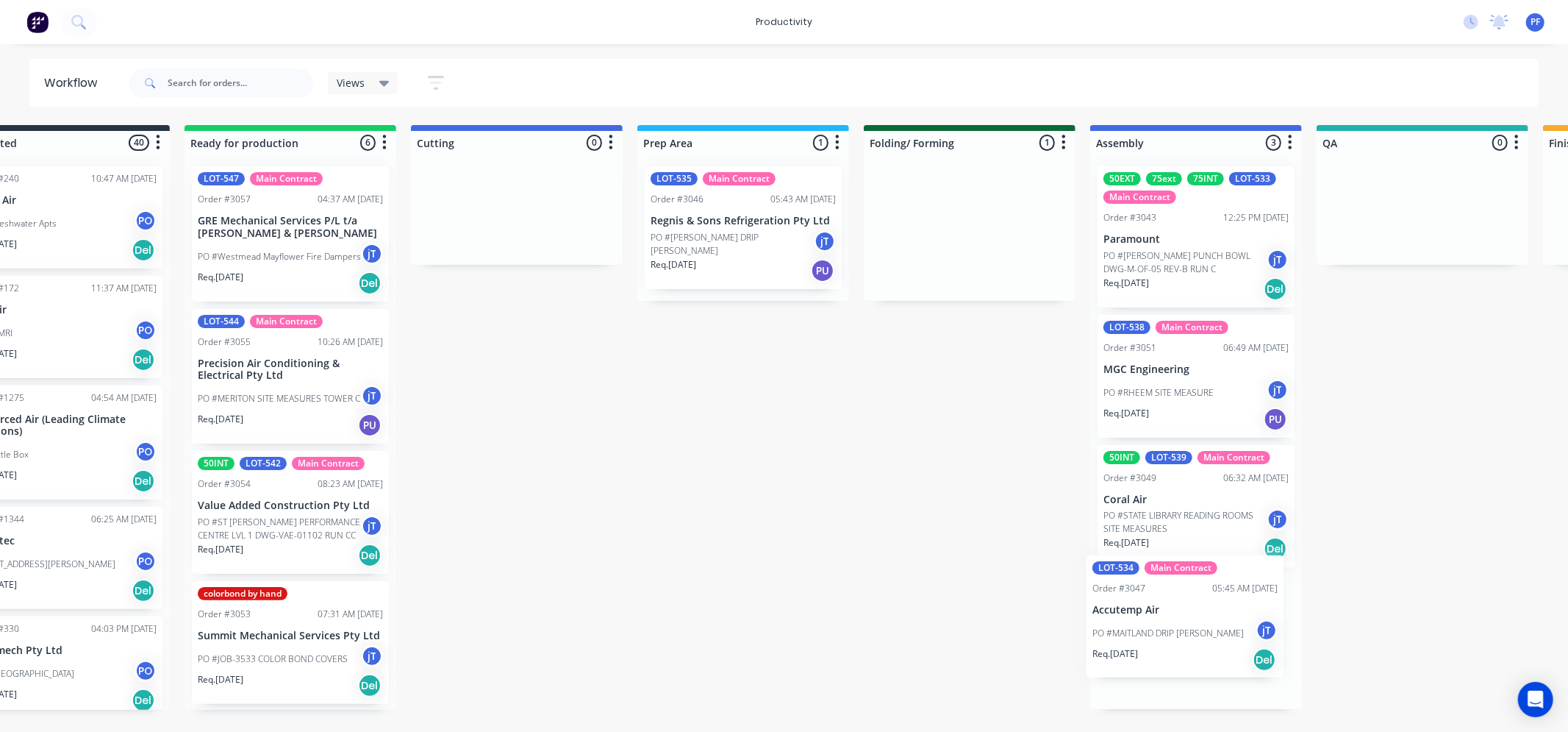
drag, startPoint x: 1091, startPoint y: 236, endPoint x: 1153, endPoint y: 630, distance: 398.8
click at [1153, 630] on div "Submitted 40 Order #240 10:47 AM [DATE] Retro Air PO #Freshwater Apts PO Req. […" at bounding box center [1355, 417] width 2878 height 585
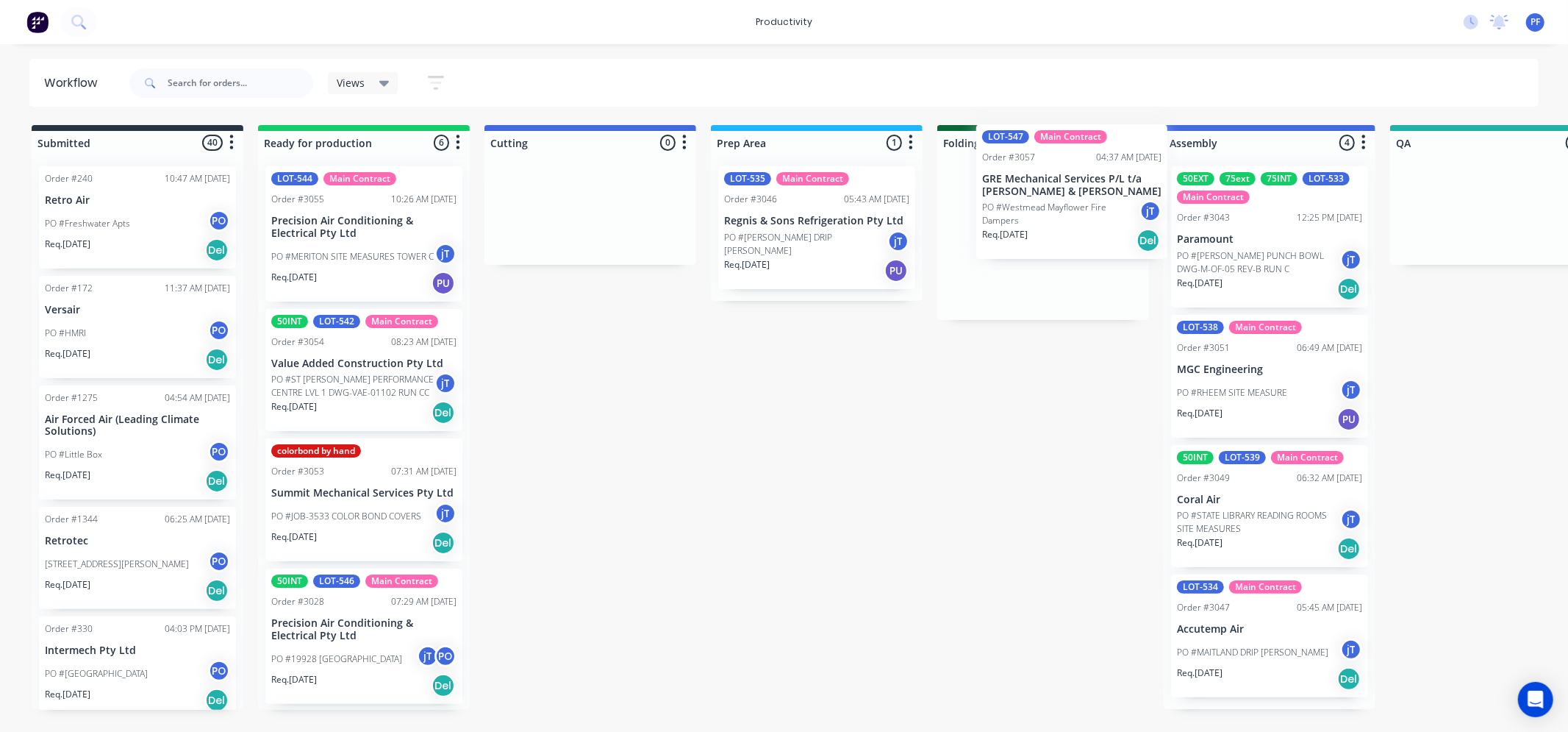
drag, startPoint x: 391, startPoint y: 208, endPoint x: 1010, endPoint y: 180, distance: 619.6
click at [996, 182] on div "Submitted 40 Order #240 10:47 AM [DATE] Retro Air PO #Freshwater Apts PO Req. […" at bounding box center [1428, 417] width 2878 height 585
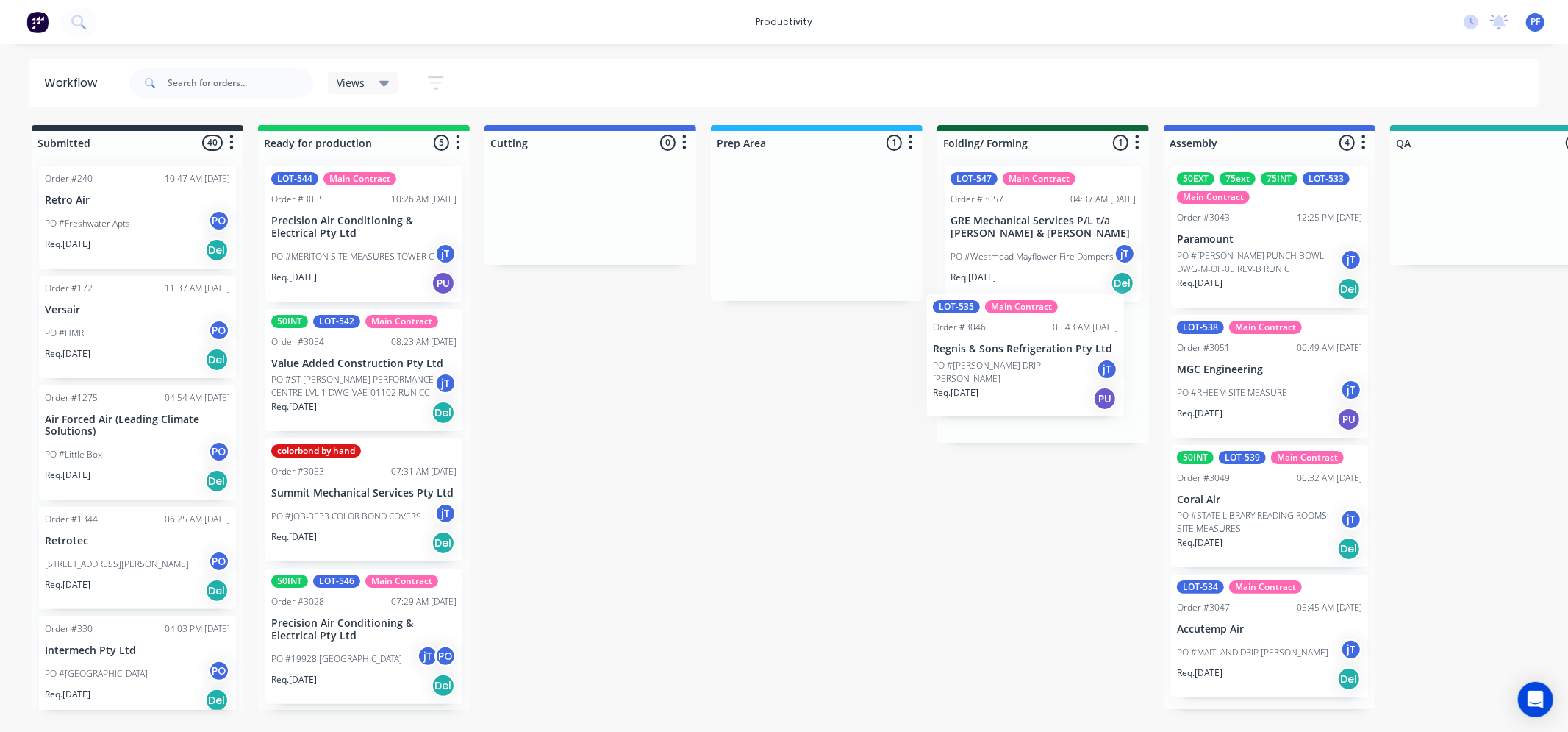
drag, startPoint x: 825, startPoint y: 238, endPoint x: 1014, endPoint y: 376, distance: 234.0
click at [1047, 364] on div "Submitted 40 Order #240 10:47 AM 24/09/24 Retro Air PO #Freshwater Apts PO Req.…" at bounding box center [1428, 417] width 2878 height 585
